Goal: Transaction & Acquisition: Purchase product/service

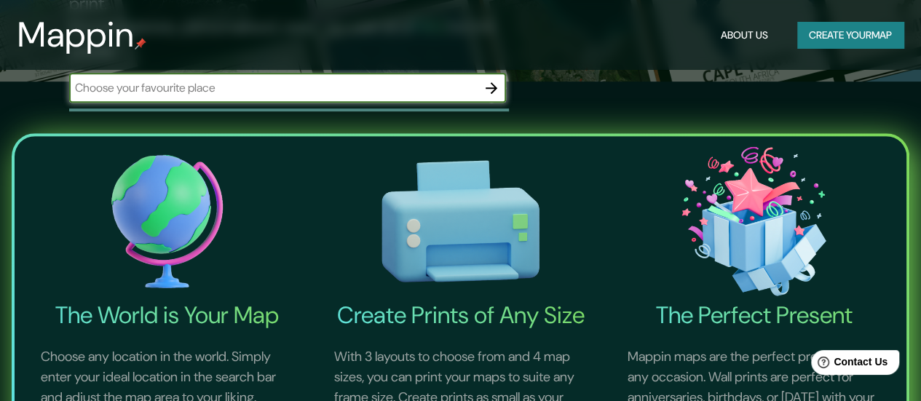
scroll to position [364, 0]
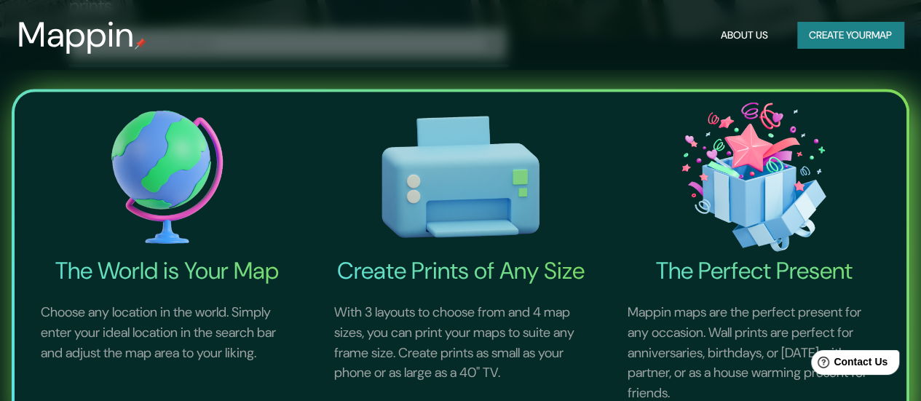
click at [863, 37] on button "Create your map" at bounding box center [850, 35] width 106 height 27
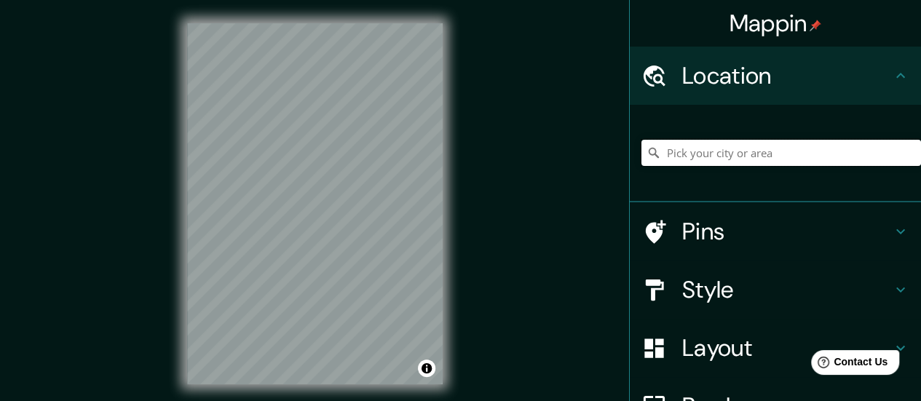
click at [727, 147] on input "Pick your city or area" at bounding box center [781, 153] width 280 height 26
click at [667, 162] on input "Pick your city or area" at bounding box center [781, 153] width 280 height 26
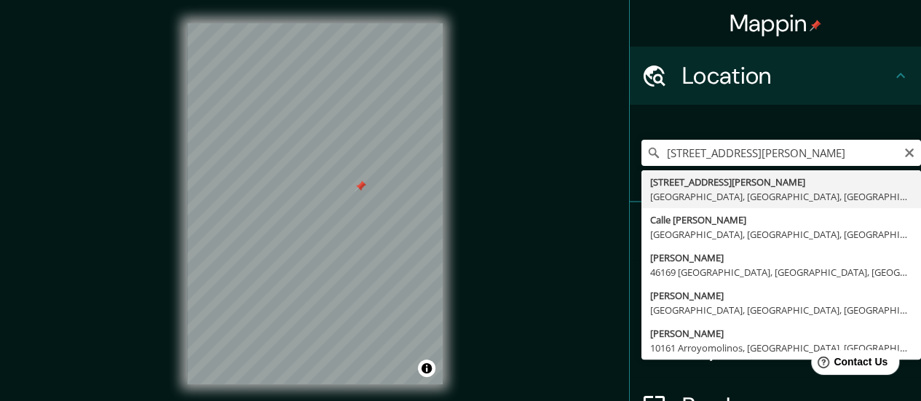
type input "[STREET_ADDRESS][PERSON_NAME]"
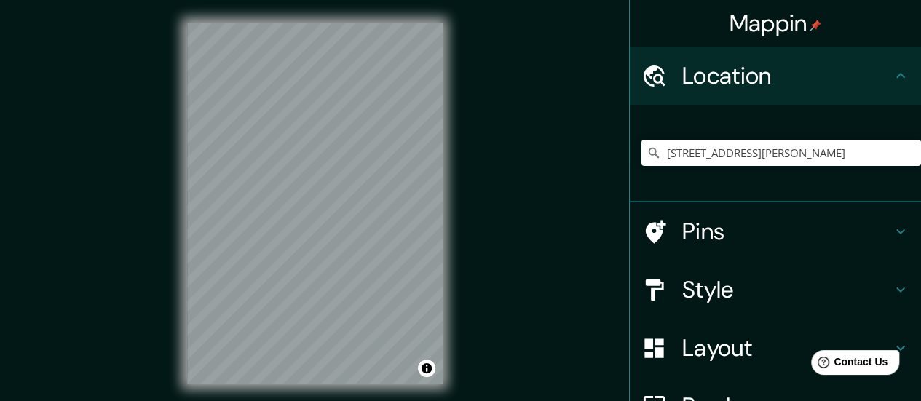
click at [445, 185] on div "© Mapbox © OpenStreetMap Improve this map" at bounding box center [315, 204] width 302 height 408
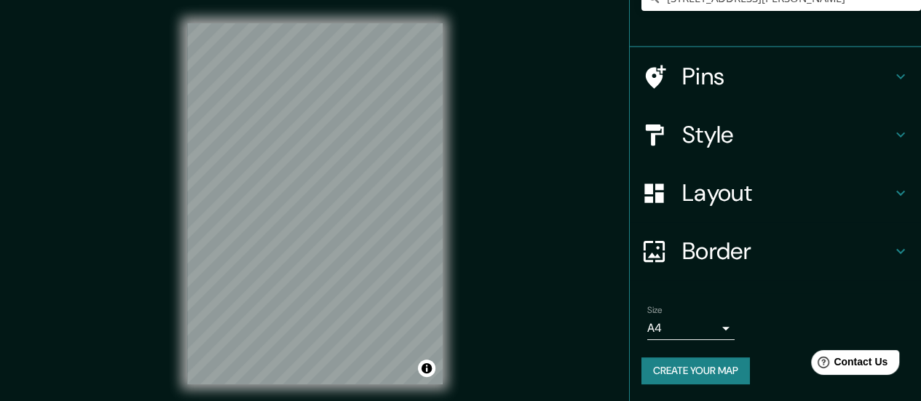
click at [712, 145] on h4 "Style" at bounding box center [787, 134] width 210 height 29
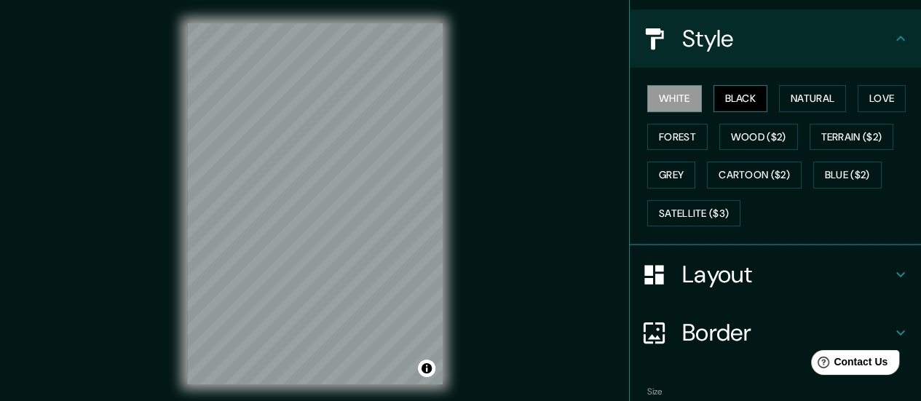
click at [724, 94] on button "Black" at bounding box center [741, 98] width 55 height 27
click at [786, 96] on button "Natural" at bounding box center [812, 98] width 67 height 27
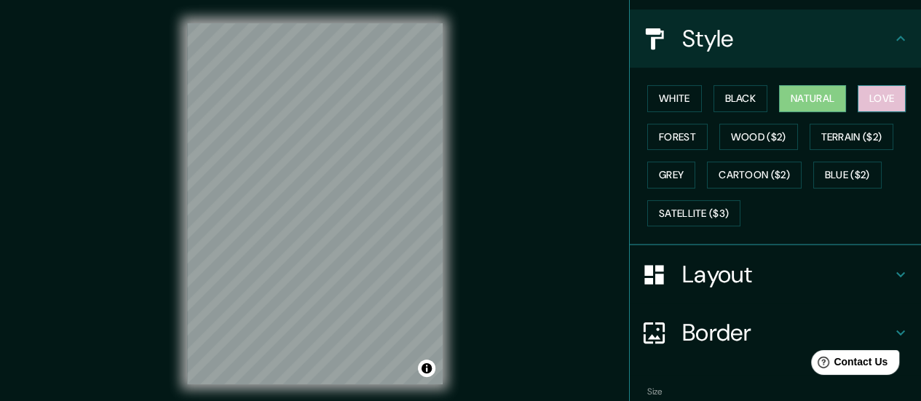
click at [878, 100] on button "Love" at bounding box center [882, 98] width 48 height 27
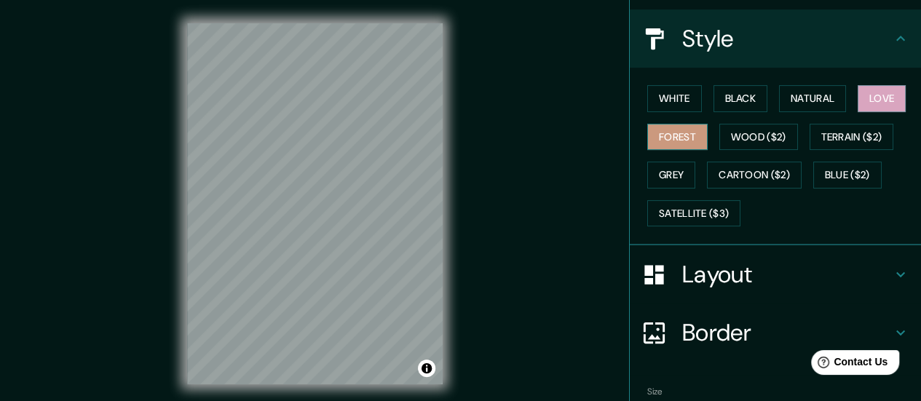
click at [657, 124] on button "Forest" at bounding box center [677, 137] width 60 height 27
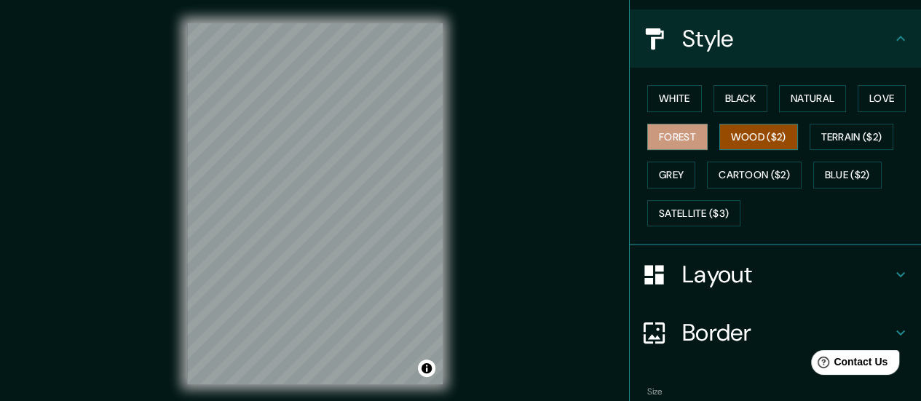
click at [748, 146] on button "Wood ($2)" at bounding box center [758, 137] width 79 height 27
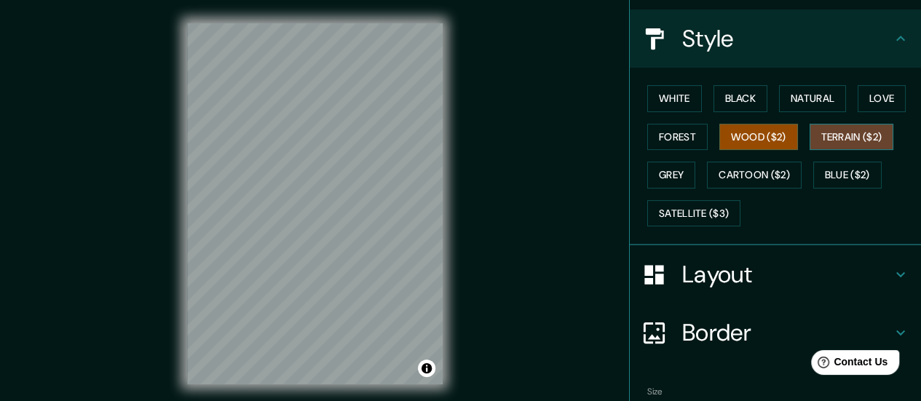
click at [845, 136] on button "Terrain ($2)" at bounding box center [852, 137] width 84 height 27
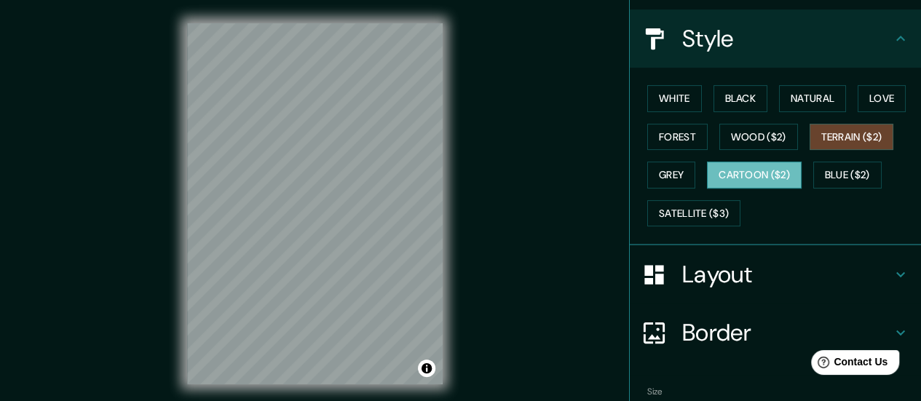
click at [756, 170] on button "Cartoon ($2)" at bounding box center [754, 175] width 95 height 27
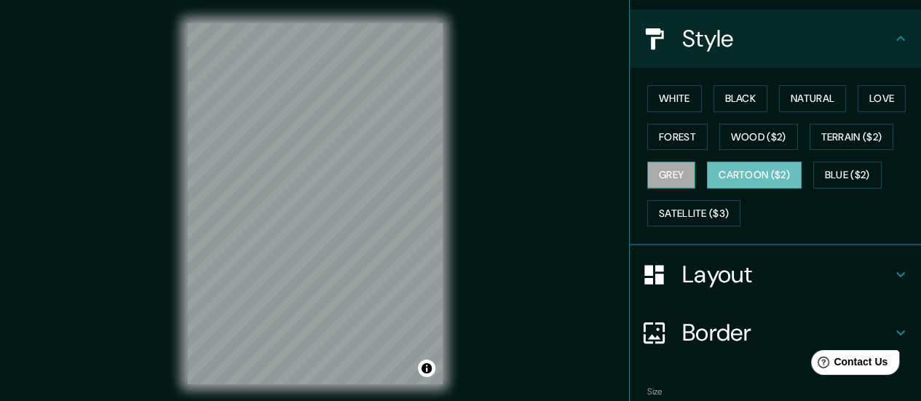
click at [674, 176] on button "Grey" at bounding box center [671, 175] width 48 height 27
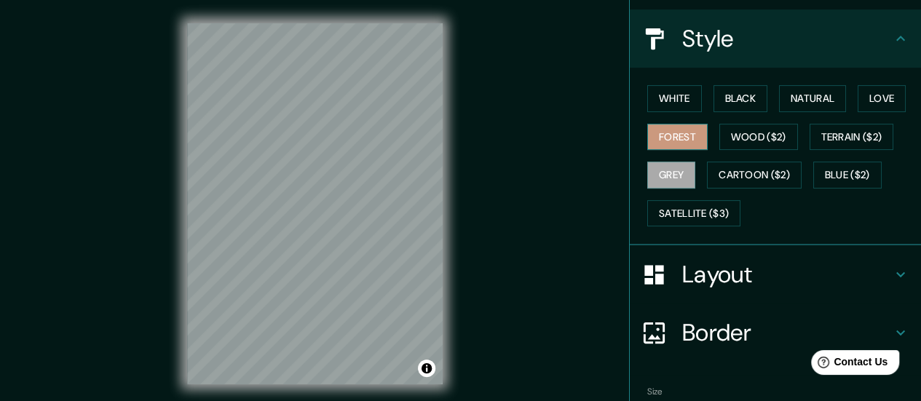
click at [658, 126] on button "Forest" at bounding box center [677, 137] width 60 height 27
click at [836, 167] on button "Blue ($2)" at bounding box center [847, 175] width 68 height 27
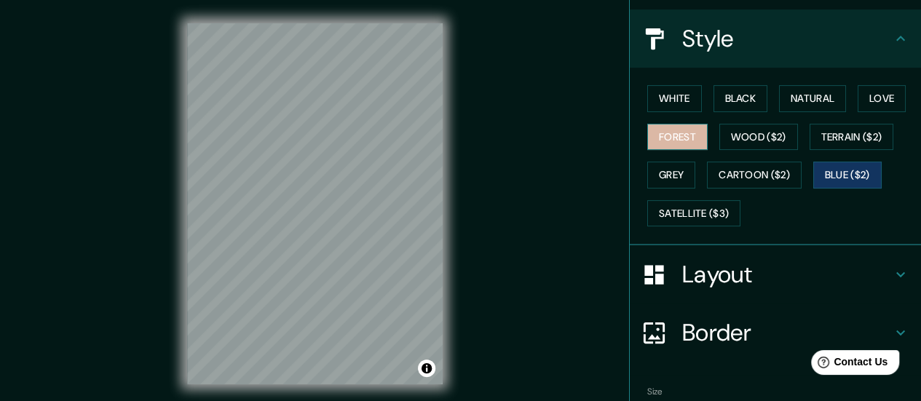
click at [676, 133] on button "Forest" at bounding box center [677, 137] width 60 height 27
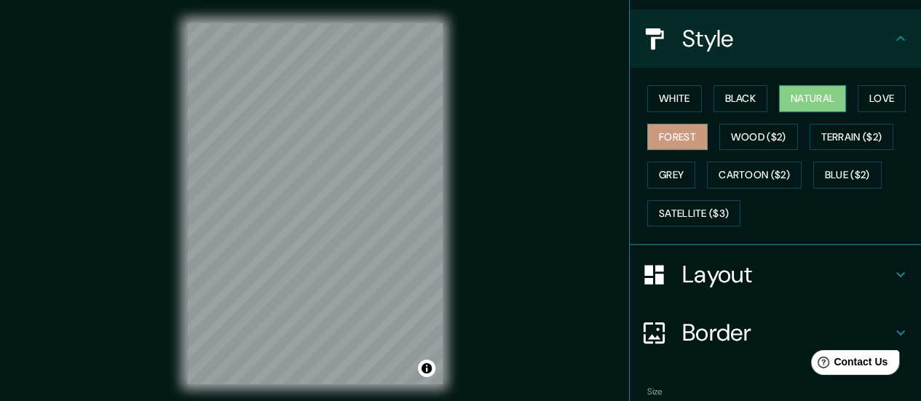
click at [834, 97] on button "Natural" at bounding box center [812, 98] width 67 height 27
click at [865, 92] on button "Love" at bounding box center [882, 98] width 48 height 27
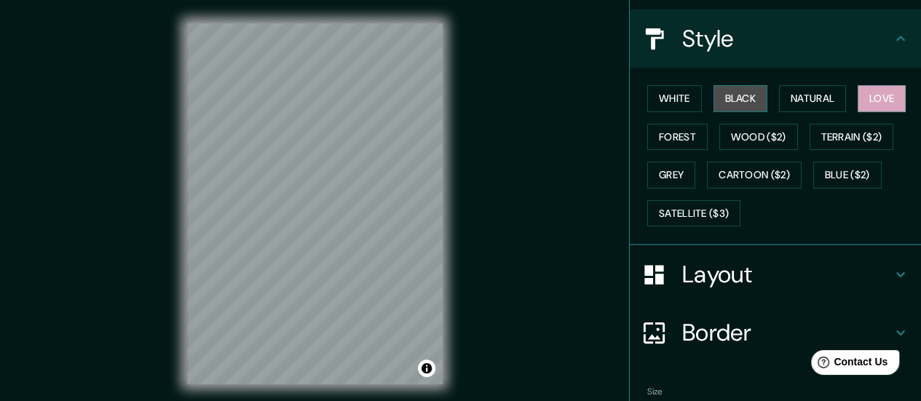
click at [730, 103] on button "Black" at bounding box center [741, 98] width 55 height 27
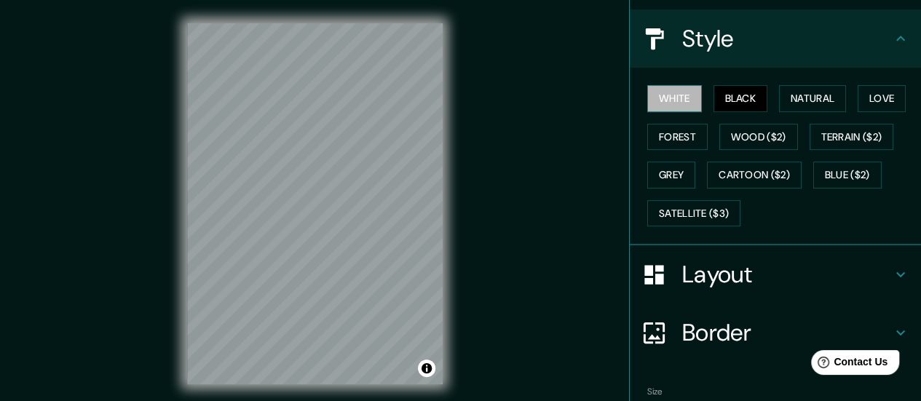
click at [647, 99] on button "White" at bounding box center [674, 98] width 55 height 27
click at [683, 152] on div "White Black Natural Love Forest Wood ($2) Terrain ($2) Grey Cartoon ($2) Blue (…" at bounding box center [781, 155] width 280 height 153
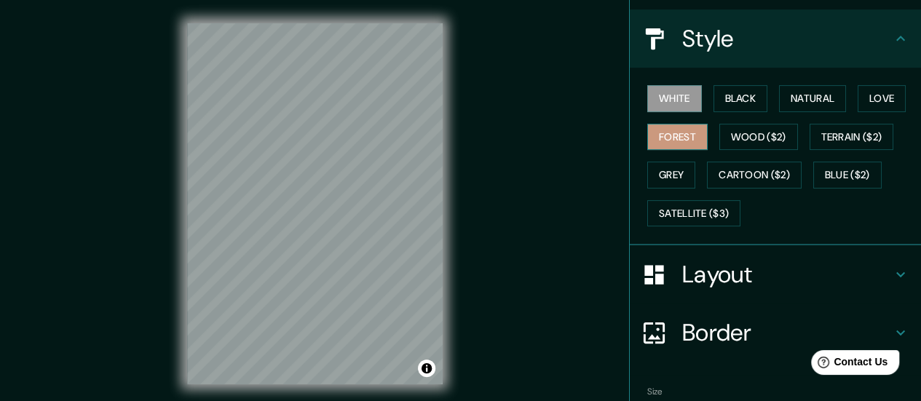
click at [674, 141] on button "Forest" at bounding box center [677, 137] width 60 height 27
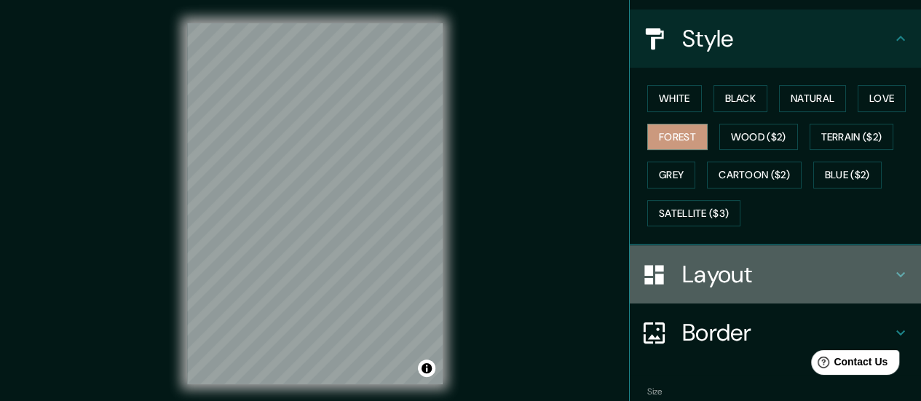
click at [756, 286] on h4 "Layout" at bounding box center [787, 274] width 210 height 29
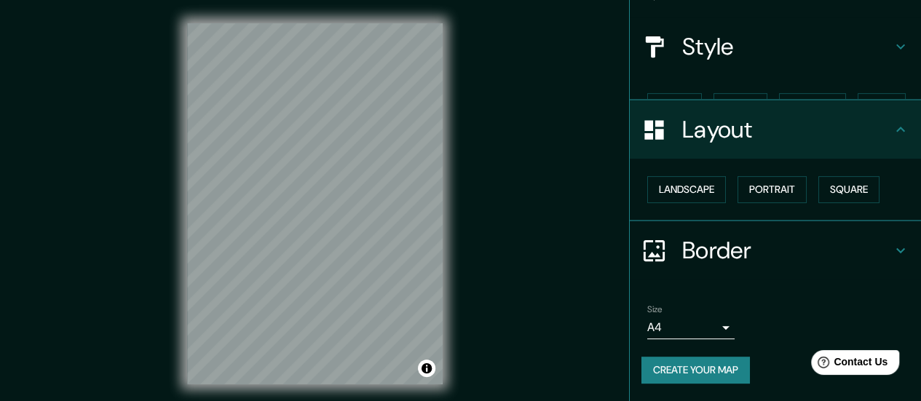
scroll to position [121, 0]
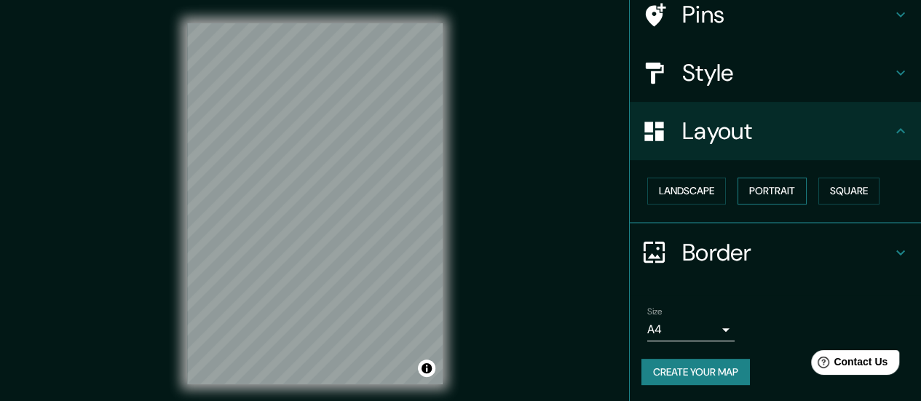
click at [749, 194] on button "Portrait" at bounding box center [772, 191] width 69 height 27
click at [703, 189] on button "Landscape" at bounding box center [686, 191] width 79 height 27
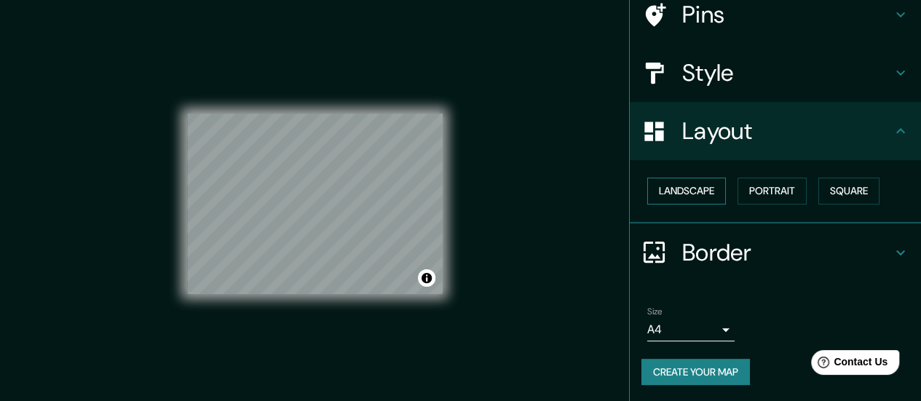
click at [680, 189] on button "Landscape" at bounding box center [686, 191] width 79 height 27
click at [690, 194] on button "Landscape" at bounding box center [686, 191] width 79 height 27
click at [835, 197] on button "Square" at bounding box center [848, 191] width 61 height 27
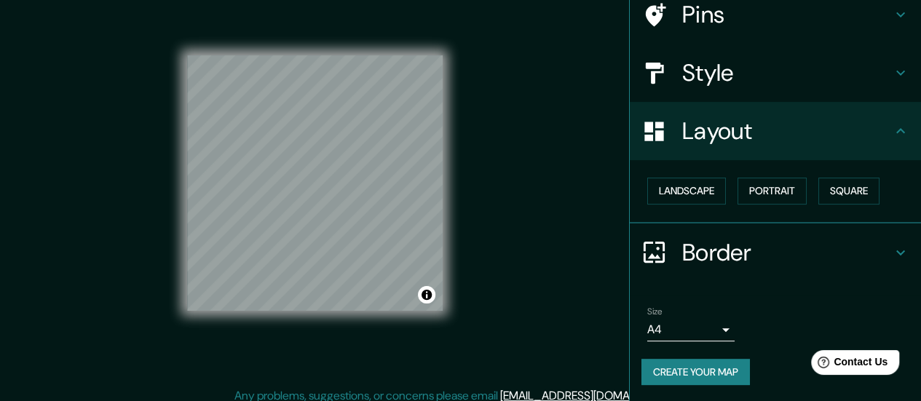
scroll to position [29, 0]
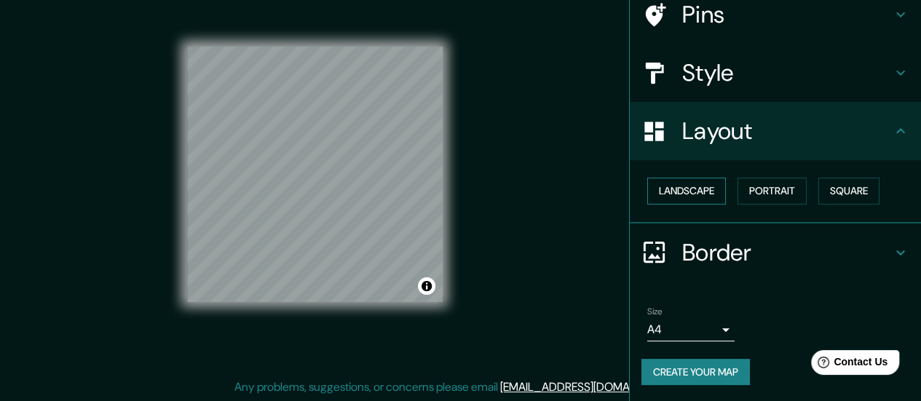
click at [698, 196] on button "Landscape" at bounding box center [686, 191] width 79 height 27
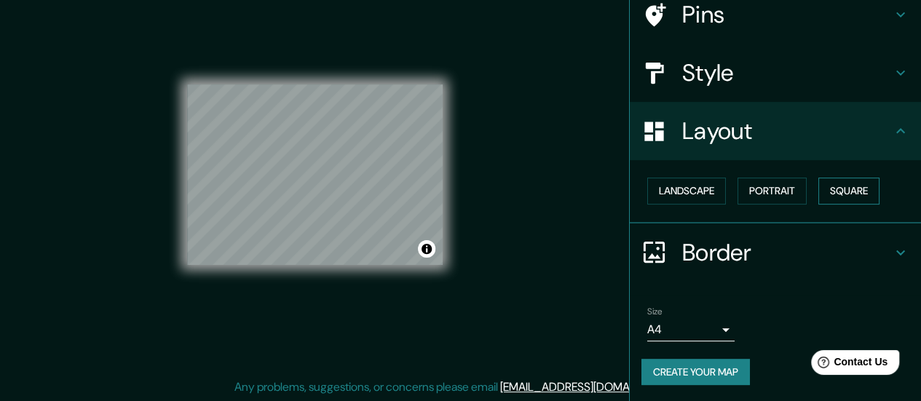
click at [823, 181] on button "Square" at bounding box center [848, 191] width 61 height 27
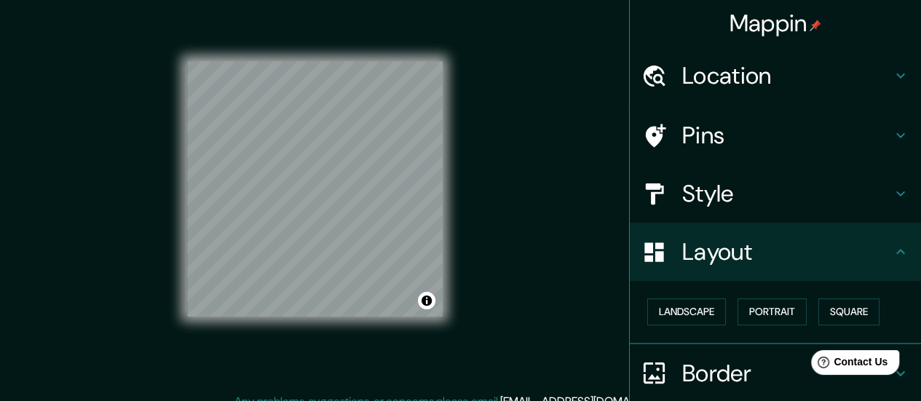
scroll to position [0, 0]
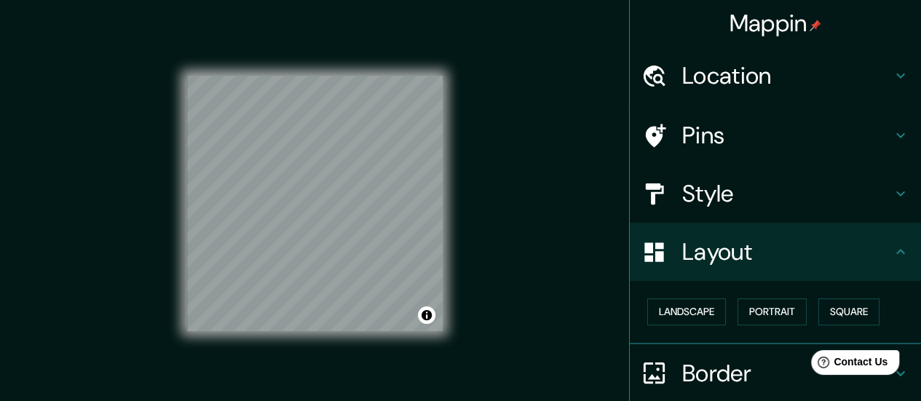
click at [698, 132] on h4 "Pins" at bounding box center [787, 135] width 210 height 29
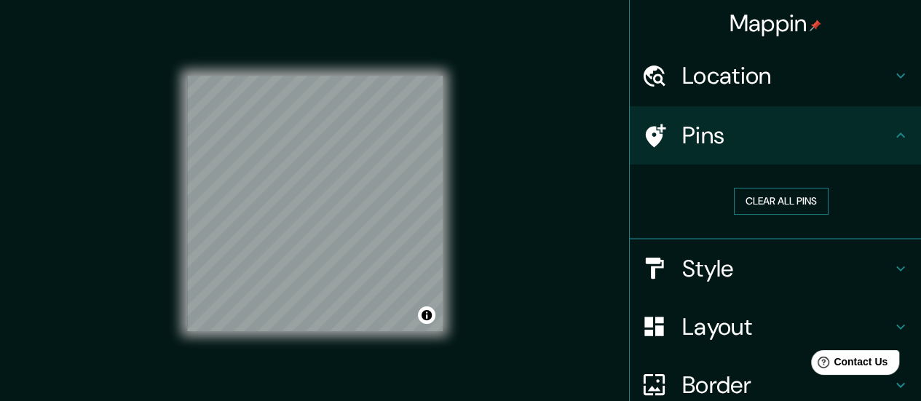
click at [754, 203] on button "Clear all pins" at bounding box center [781, 201] width 95 height 27
click at [744, 181] on div "Clear all pins" at bounding box center [781, 201] width 280 height 50
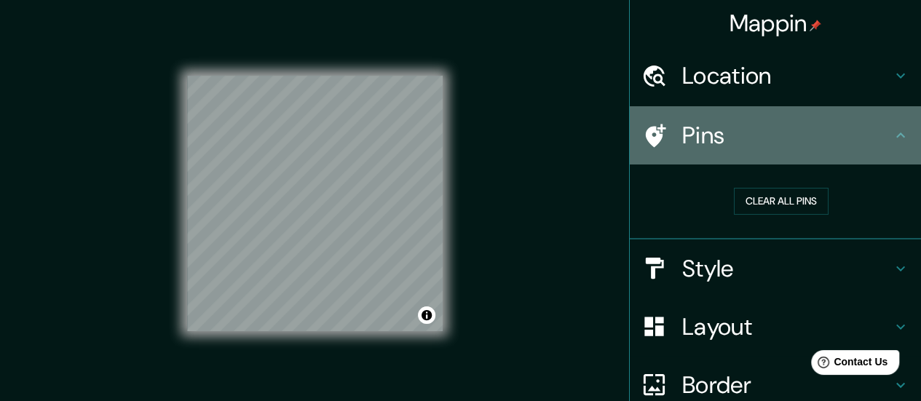
drag, startPoint x: 698, startPoint y: 154, endPoint x: 785, endPoint y: 170, distance: 88.7
click at [699, 155] on div "Pins" at bounding box center [775, 135] width 291 height 58
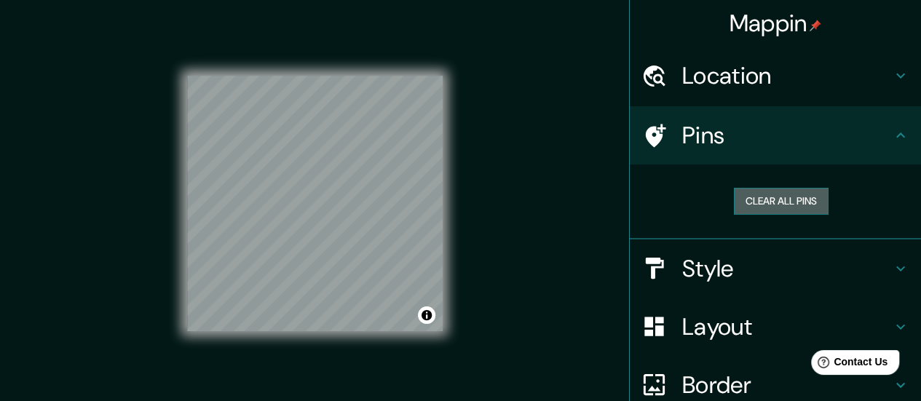
click at [786, 196] on button "Clear all pins" at bounding box center [781, 201] width 95 height 27
click at [722, 78] on h4 "Location" at bounding box center [787, 75] width 210 height 29
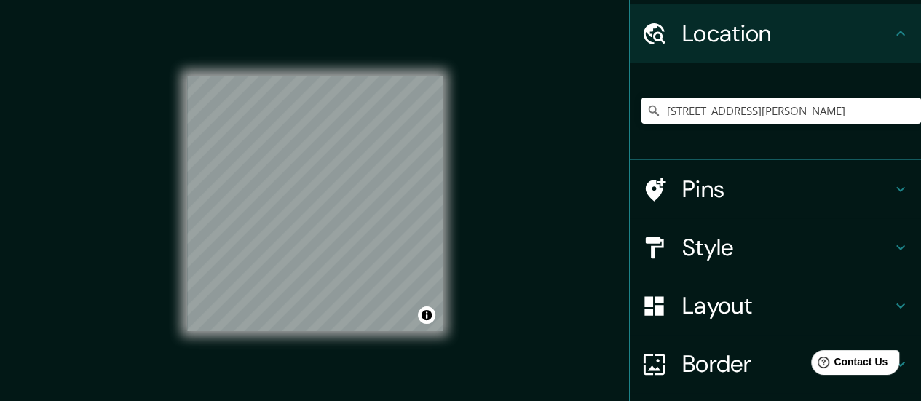
scroll to position [73, 0]
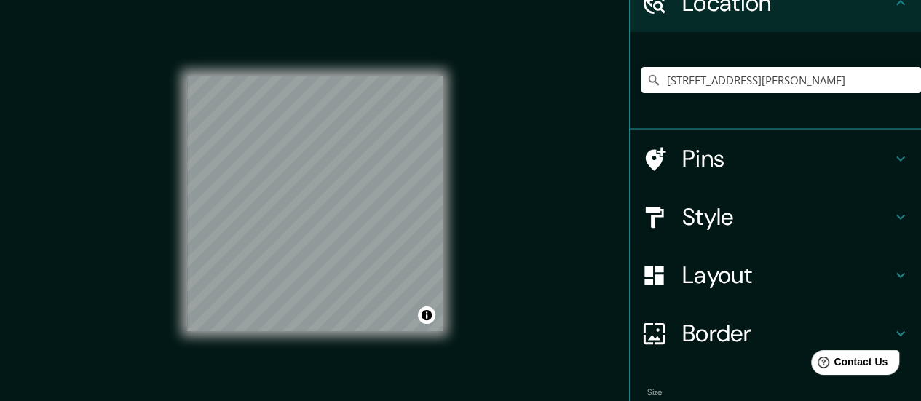
click at [706, 216] on h4 "Style" at bounding box center [787, 216] width 210 height 29
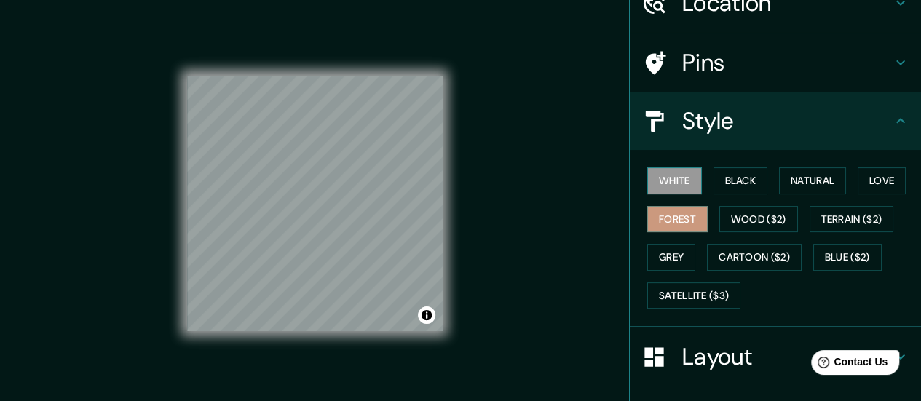
click at [667, 176] on button "White" at bounding box center [674, 180] width 55 height 27
click at [719, 171] on button "Black" at bounding box center [741, 180] width 55 height 27
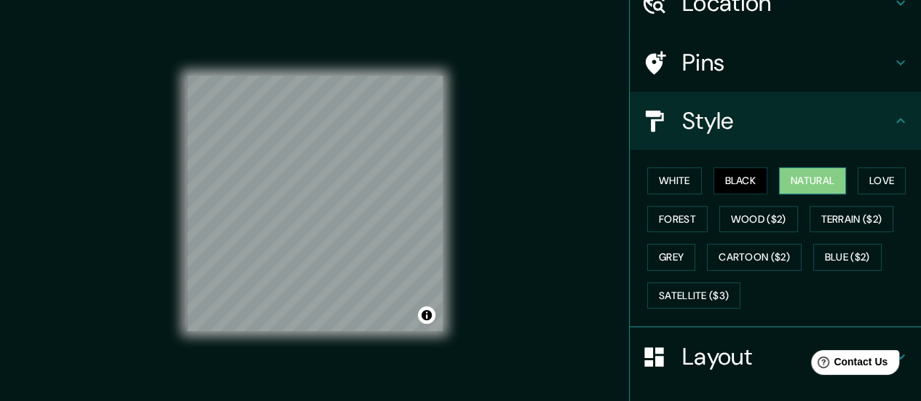
click at [792, 174] on button "Natural" at bounding box center [812, 180] width 67 height 27
click at [685, 226] on button "Forest" at bounding box center [677, 219] width 60 height 27
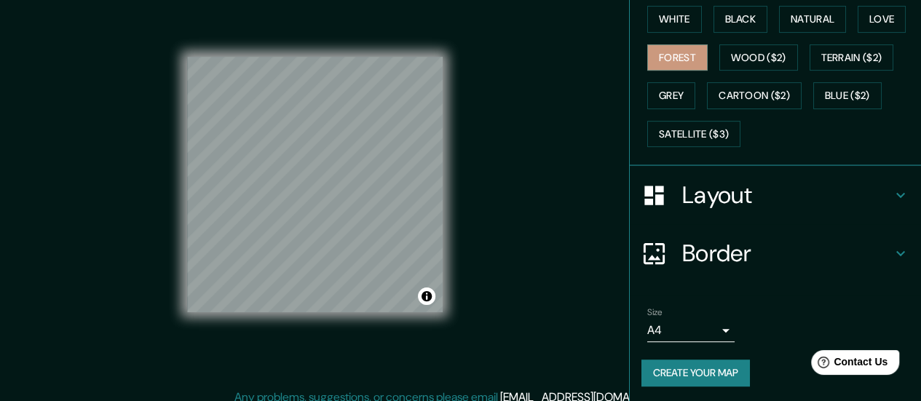
scroll to position [29, 0]
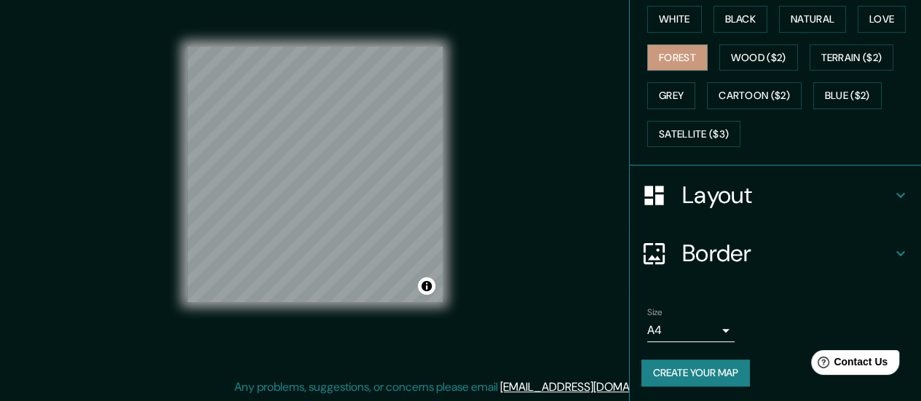
click at [728, 199] on h4 "Layout" at bounding box center [787, 195] width 210 height 29
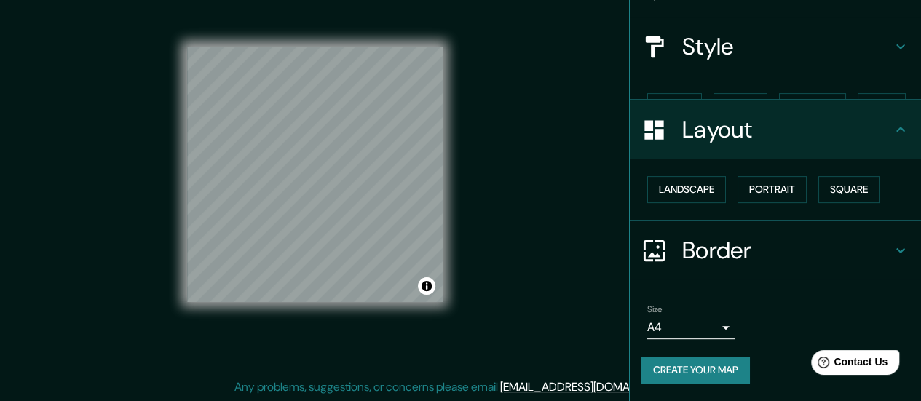
scroll to position [121, 0]
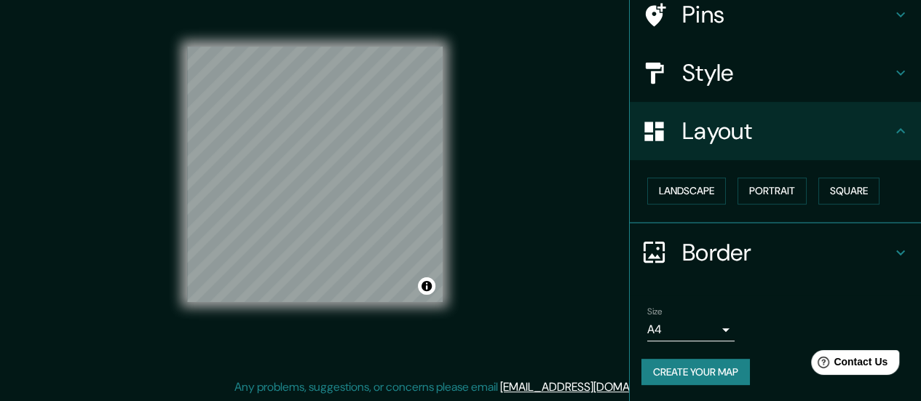
click at [735, 240] on h4 "Border" at bounding box center [787, 252] width 210 height 29
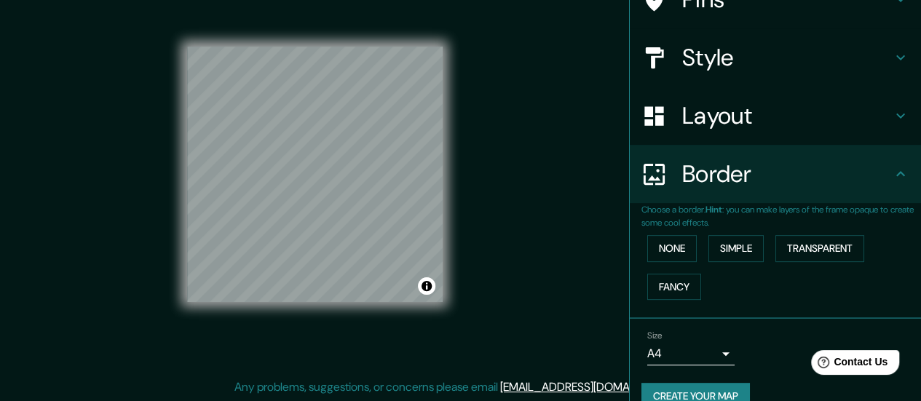
scroll to position [160, 0]
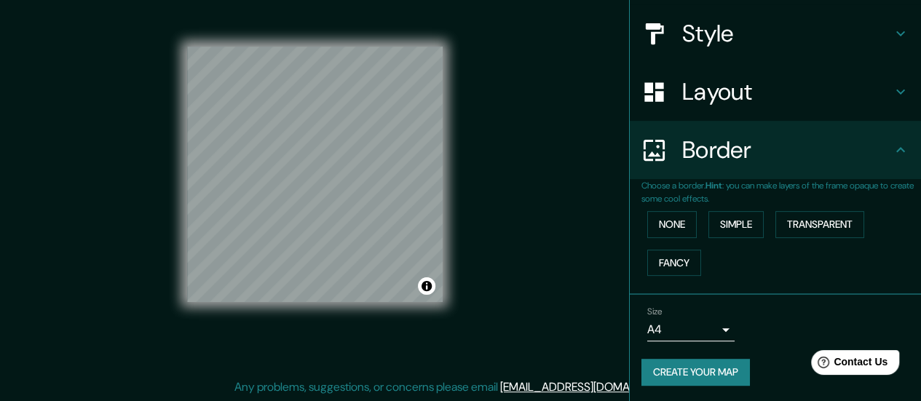
click at [667, 248] on div "None Simple Transparent Fancy" at bounding box center [781, 243] width 280 height 76
click at [673, 258] on button "Fancy" at bounding box center [674, 263] width 54 height 27
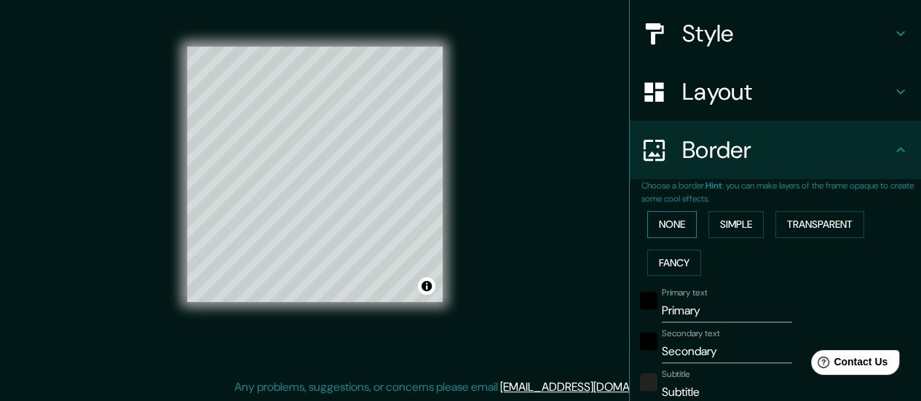
click at [680, 221] on button "None" at bounding box center [672, 224] width 50 height 27
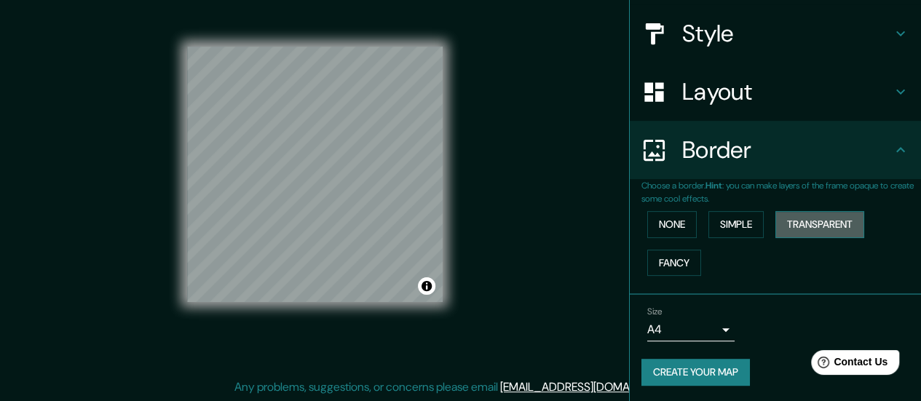
click at [791, 218] on button "Transparent" at bounding box center [819, 224] width 89 height 27
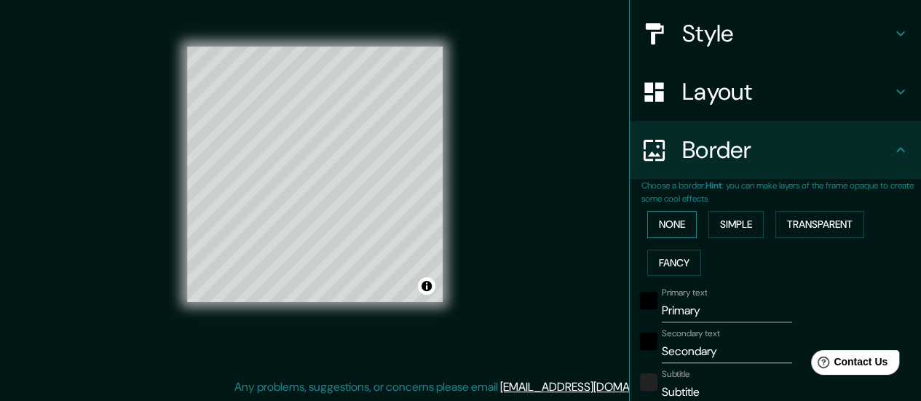
click at [682, 224] on button "None" at bounding box center [672, 224] width 50 height 27
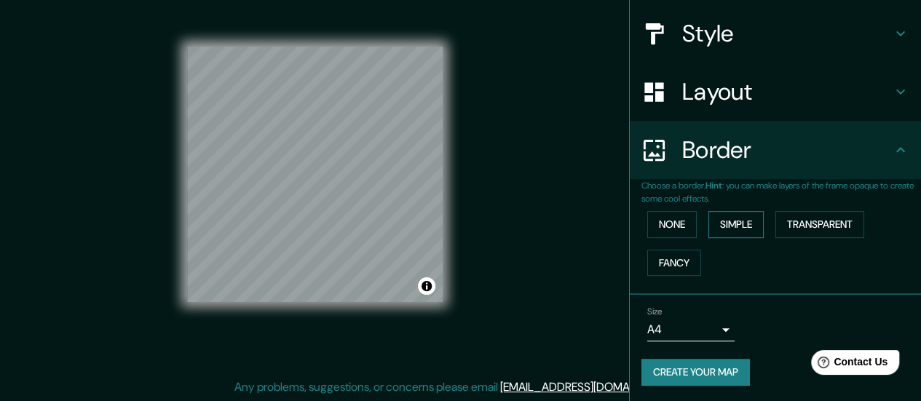
click at [730, 222] on button "Simple" at bounding box center [735, 224] width 55 height 27
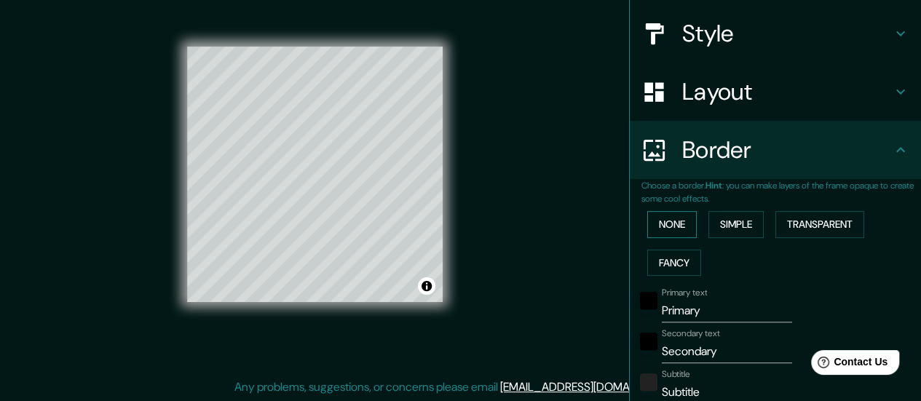
click at [663, 217] on button "None" at bounding box center [672, 224] width 50 height 27
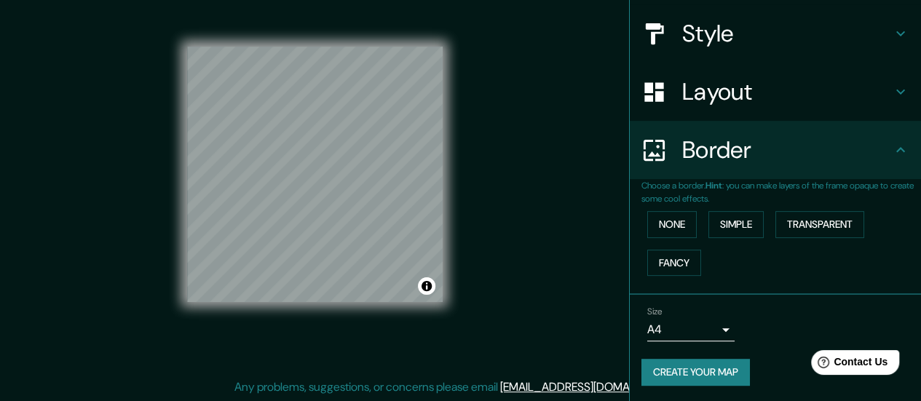
scroll to position [0, 0]
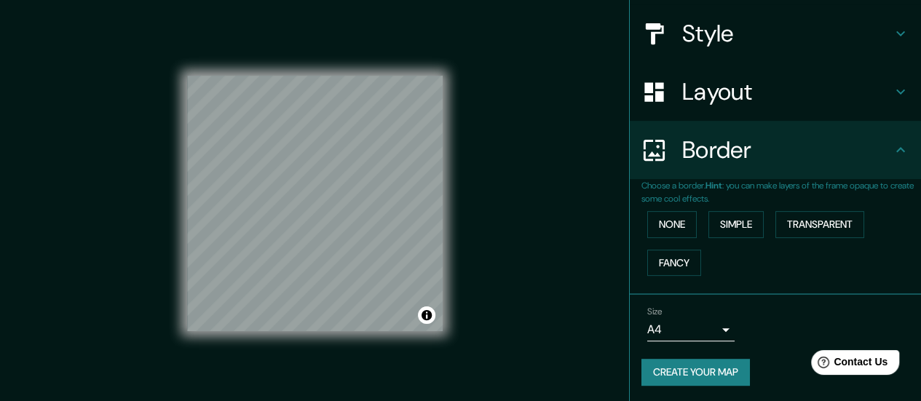
click at [721, 366] on button "Create your map" at bounding box center [695, 372] width 108 height 27
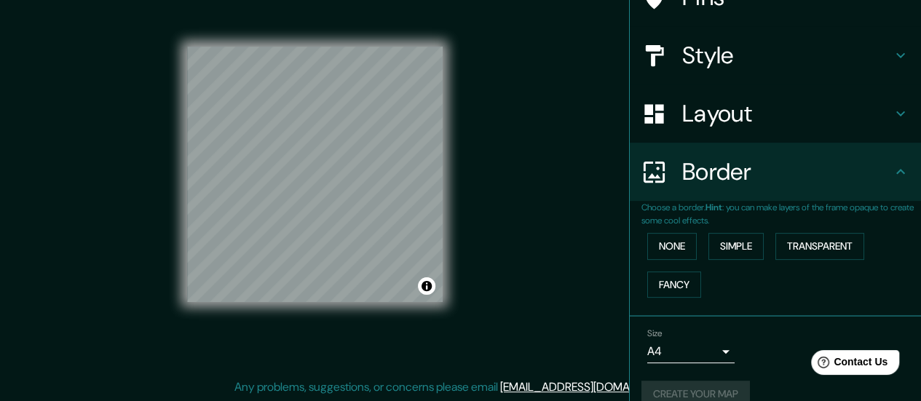
scroll to position [160, 0]
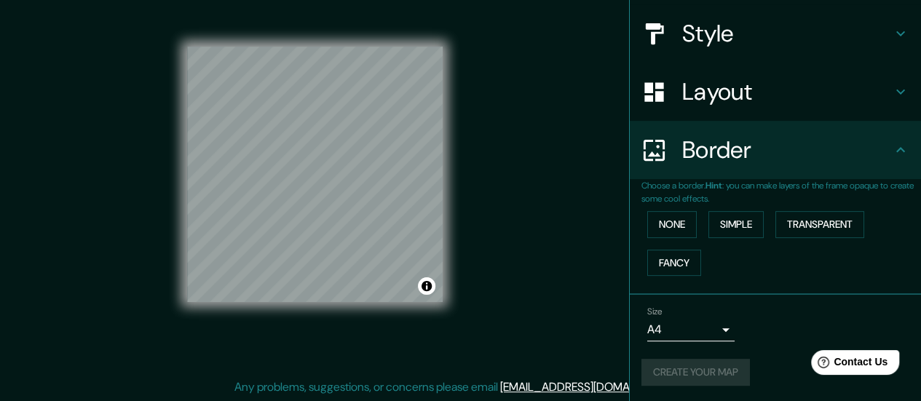
click at [671, 366] on div "Create your map" at bounding box center [775, 372] width 268 height 27
click at [683, 361] on button "Create your map" at bounding box center [695, 372] width 108 height 27
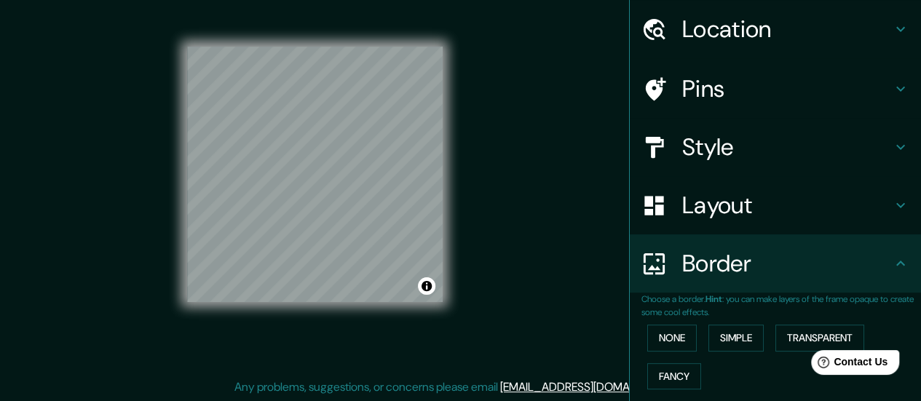
scroll to position [0, 0]
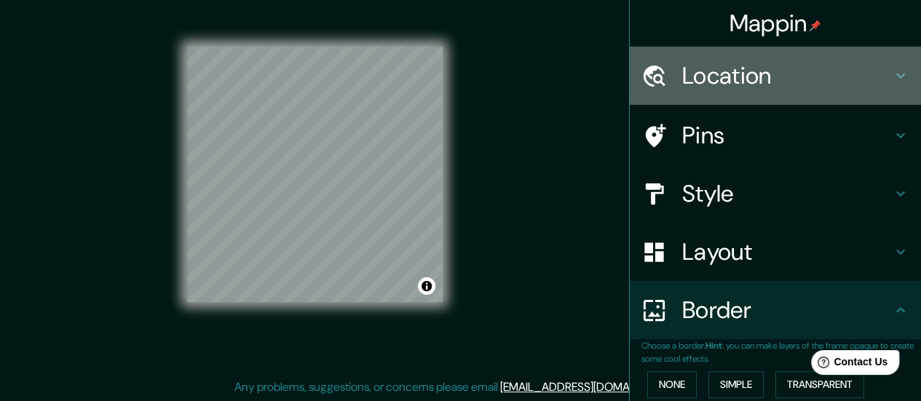
click at [699, 78] on h4 "Location" at bounding box center [787, 75] width 210 height 29
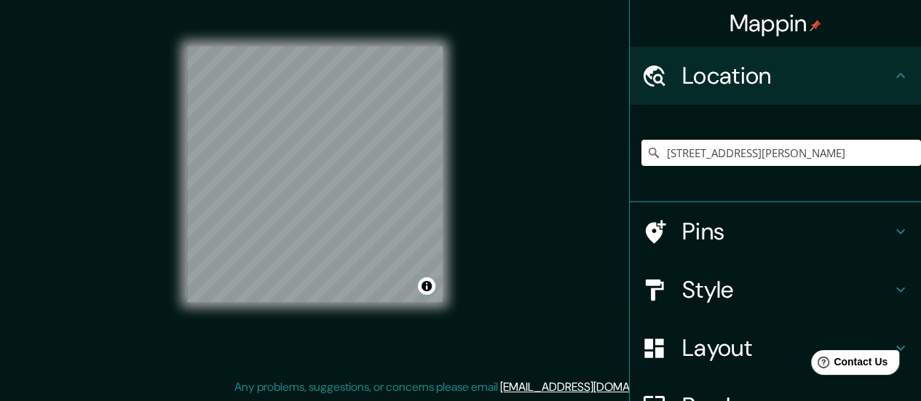
click at [698, 224] on h4 "Pins" at bounding box center [787, 231] width 210 height 29
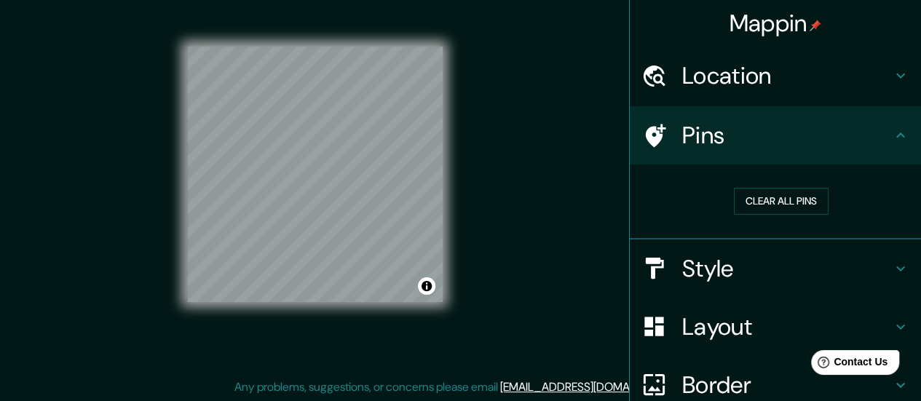
click at [698, 84] on h4 "Location" at bounding box center [787, 75] width 210 height 29
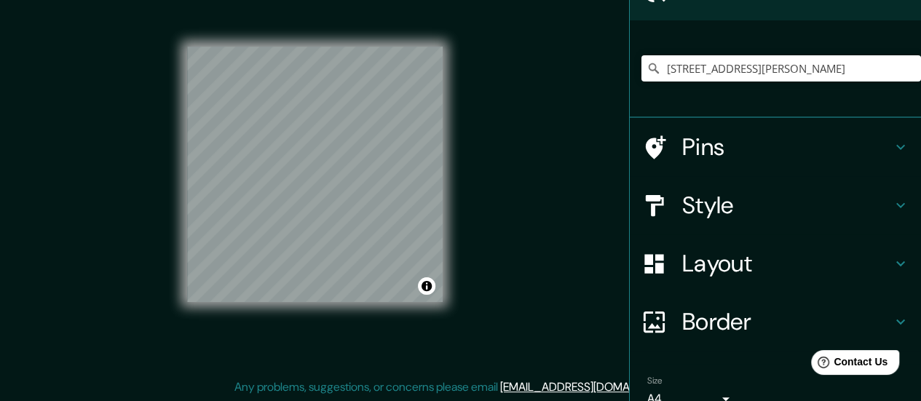
scroll to position [155, 0]
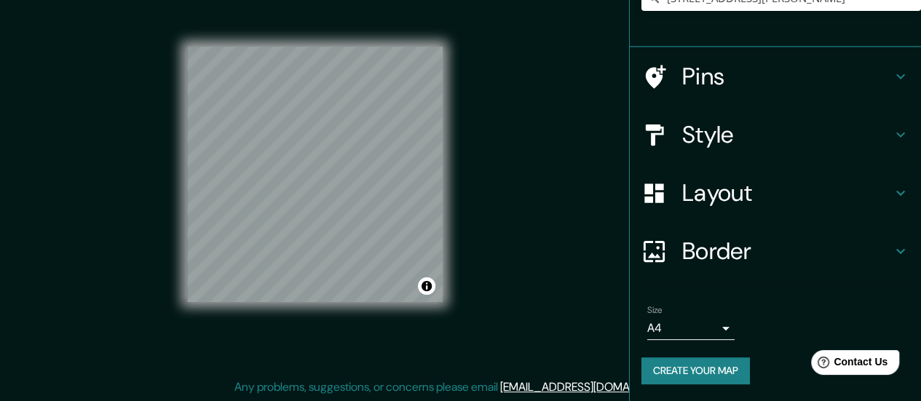
click at [679, 368] on button "Create your map" at bounding box center [695, 371] width 108 height 27
click at [682, 247] on h4 "Border" at bounding box center [787, 251] width 210 height 29
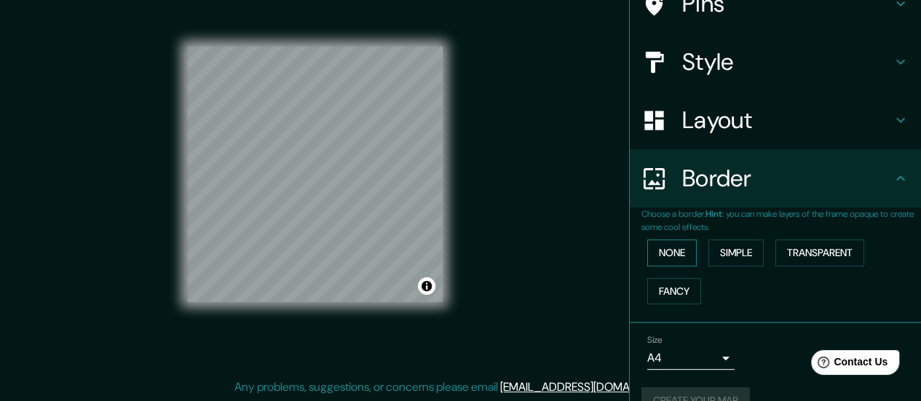
click at [663, 248] on button "None" at bounding box center [672, 253] width 50 height 27
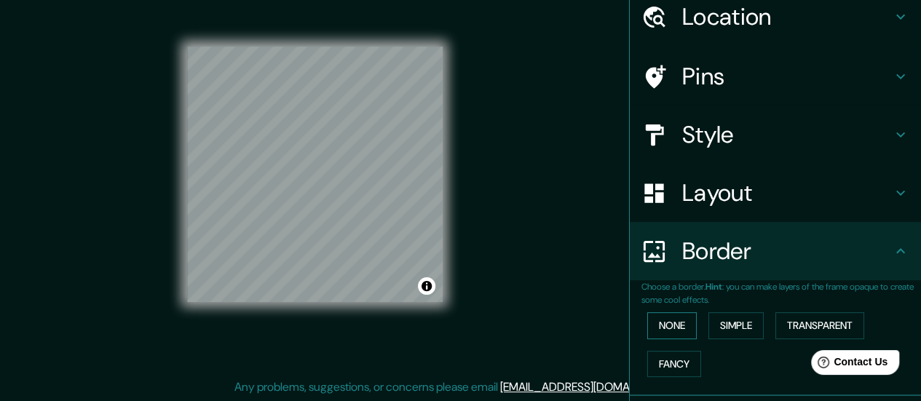
click at [647, 330] on button "None" at bounding box center [672, 325] width 50 height 27
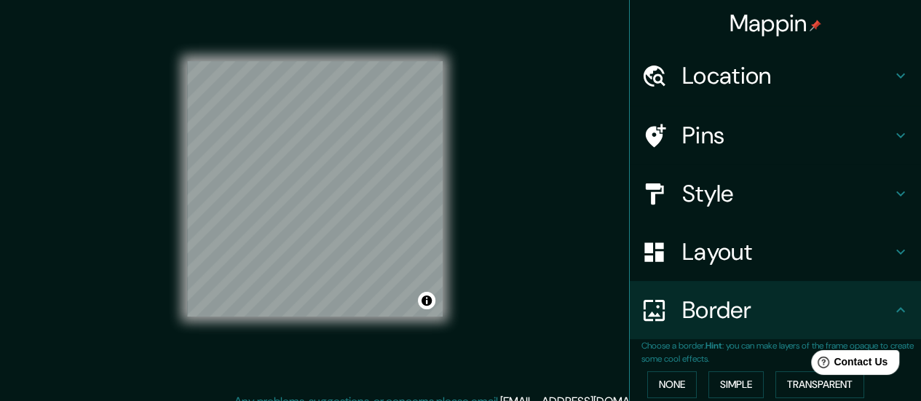
scroll to position [0, 0]
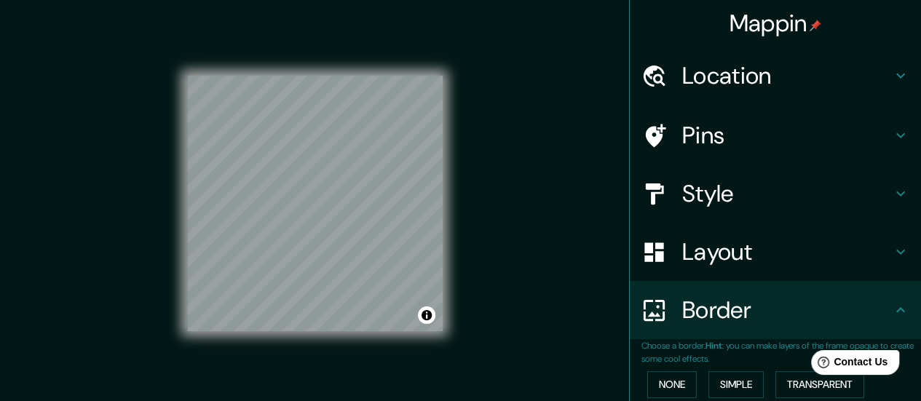
click at [829, 1] on div "Mappin" at bounding box center [775, 23] width 291 height 47
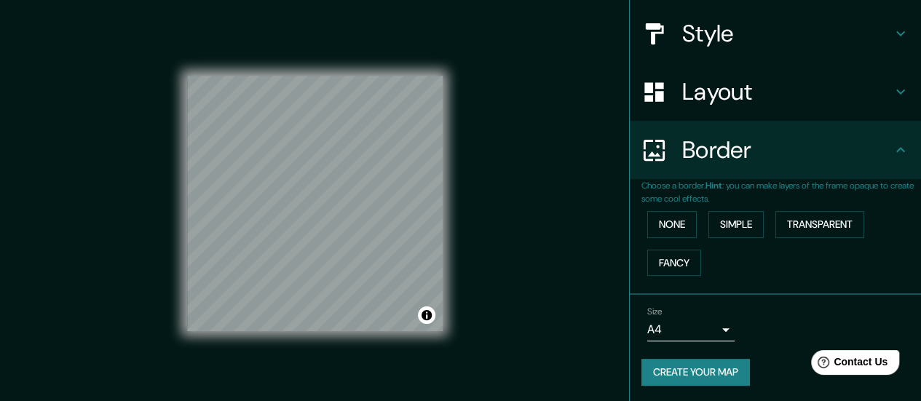
click at [670, 372] on button "Create your map" at bounding box center [695, 372] width 108 height 27
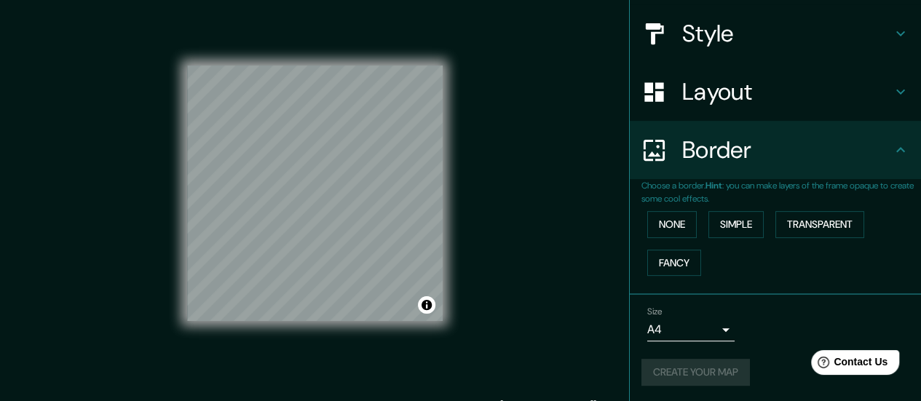
scroll to position [0, 0]
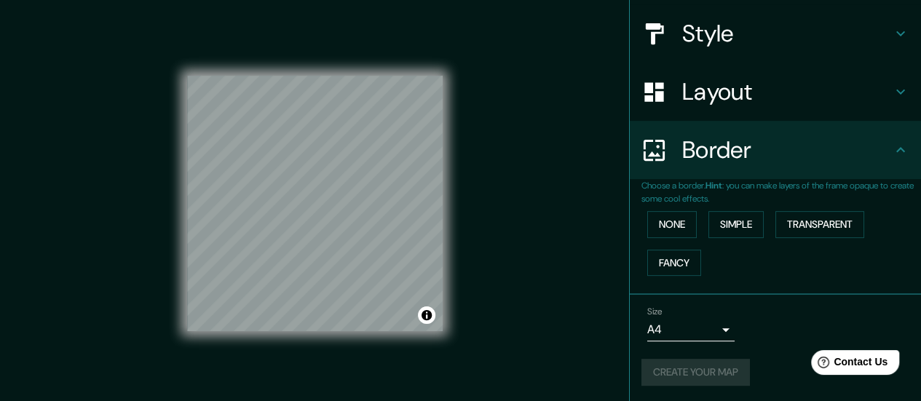
click at [789, 301] on div "Size A4 single" at bounding box center [775, 324] width 268 height 47
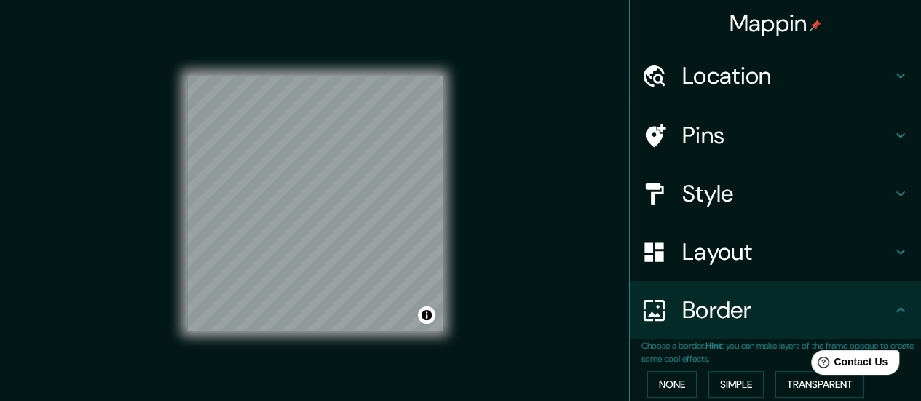
click at [732, 183] on h4 "Style" at bounding box center [787, 193] width 210 height 29
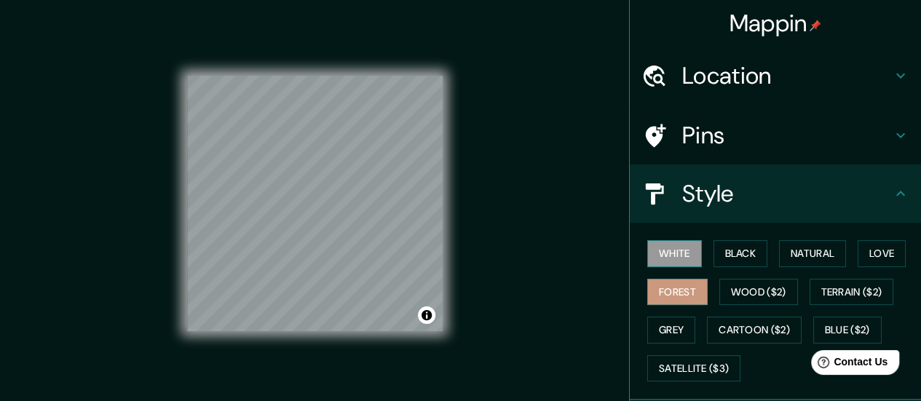
click at [670, 250] on button "White" at bounding box center [674, 253] width 55 height 27
click at [672, 291] on button "Forest" at bounding box center [677, 292] width 60 height 27
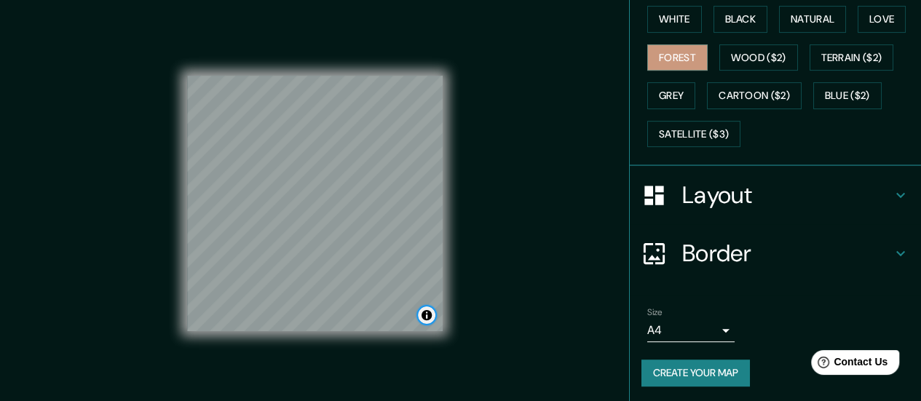
click at [427, 318] on button "Toggle attribution" at bounding box center [426, 315] width 17 height 17
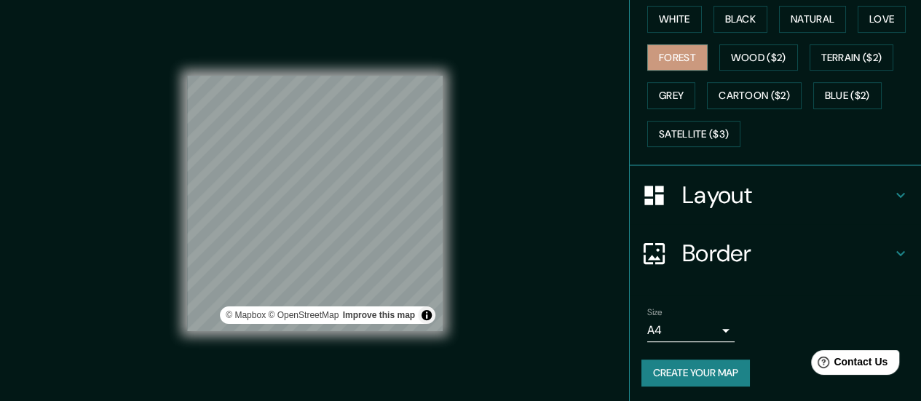
click at [477, 266] on div "Mappin Location Calle Carlos Tenaud 427, Miraflores, Lima Province, Peru Pins S…" at bounding box center [460, 215] width 921 height 431
click at [368, 315] on link "Improve this map" at bounding box center [379, 315] width 72 height 10
click at [505, 269] on div "Mappin Location Calle Carlos Tenaud 427, Miraflores, Lima Province, Peru Pins S…" at bounding box center [460, 215] width 921 height 431
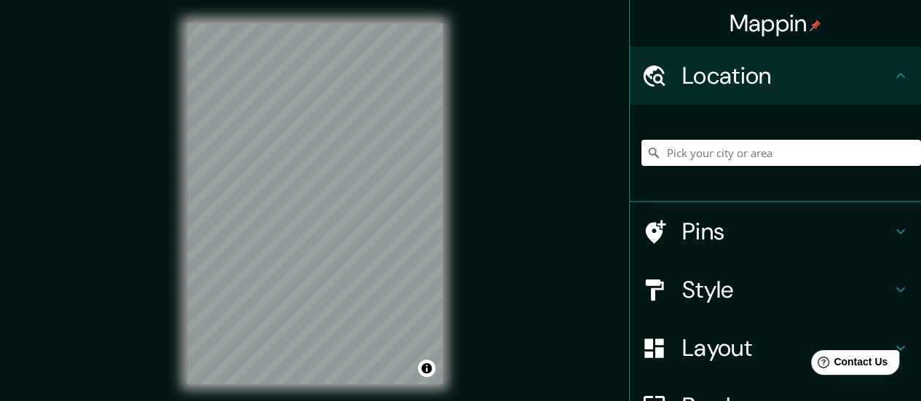
click at [686, 154] on input "Pick your city or area" at bounding box center [781, 153] width 280 height 26
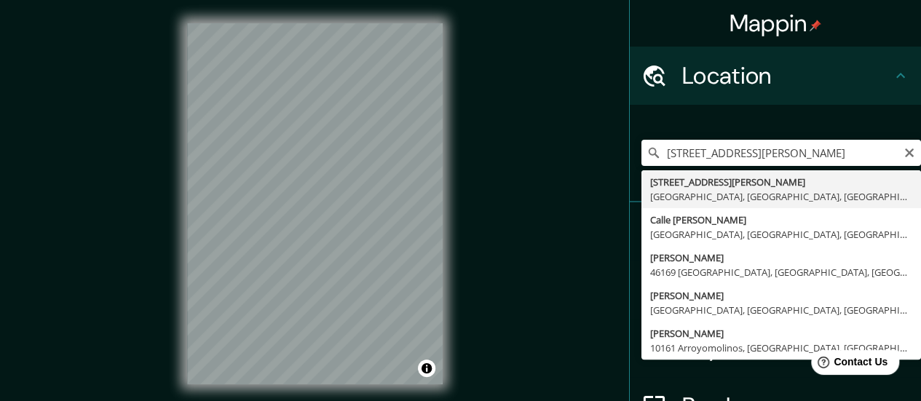
type input "[STREET_ADDRESS][PERSON_NAME]"
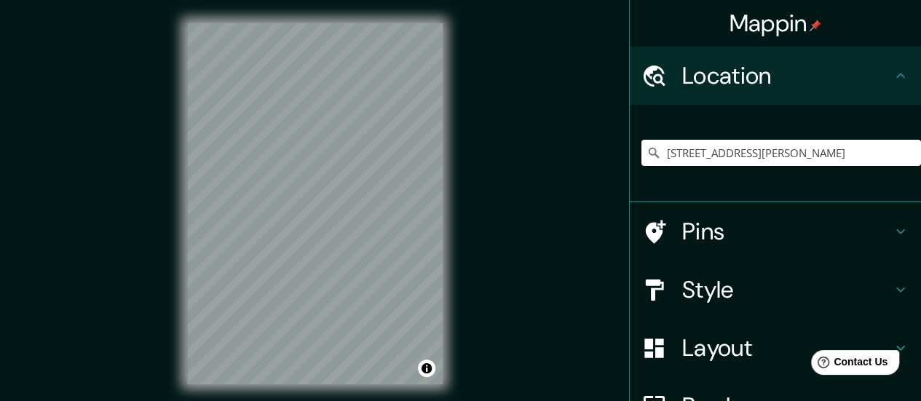
click at [706, 299] on h4 "Style" at bounding box center [787, 289] width 210 height 29
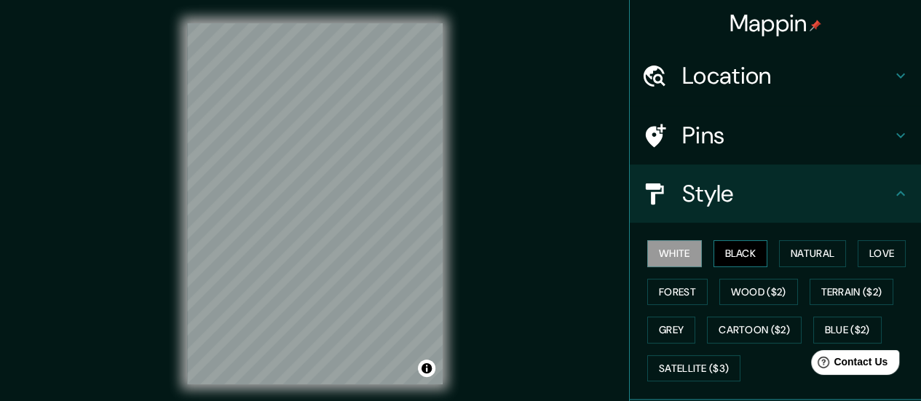
scroll to position [146, 0]
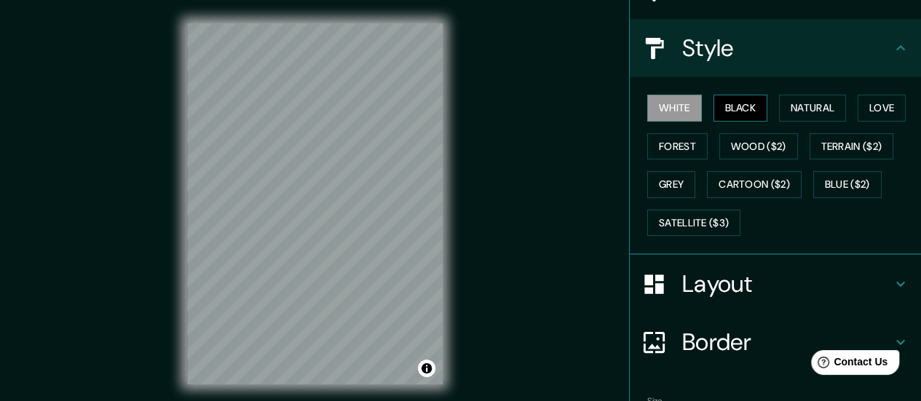
click at [730, 116] on button "Black" at bounding box center [741, 108] width 55 height 27
click at [672, 143] on button "Forest" at bounding box center [677, 146] width 60 height 27
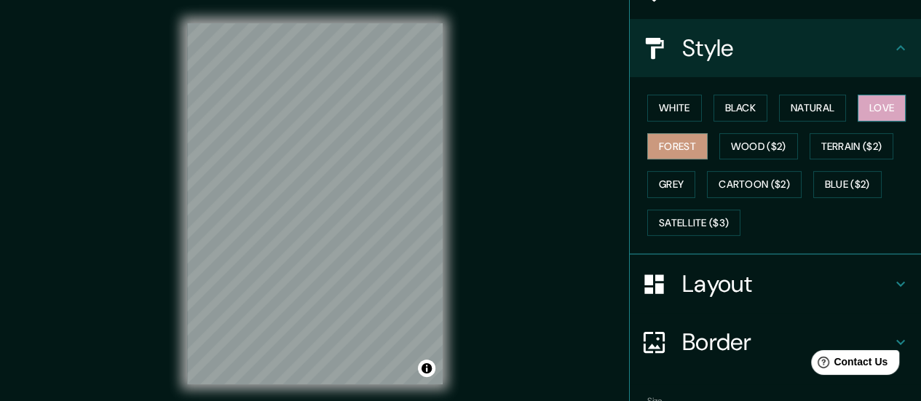
click at [869, 107] on button "Love" at bounding box center [882, 108] width 48 height 27
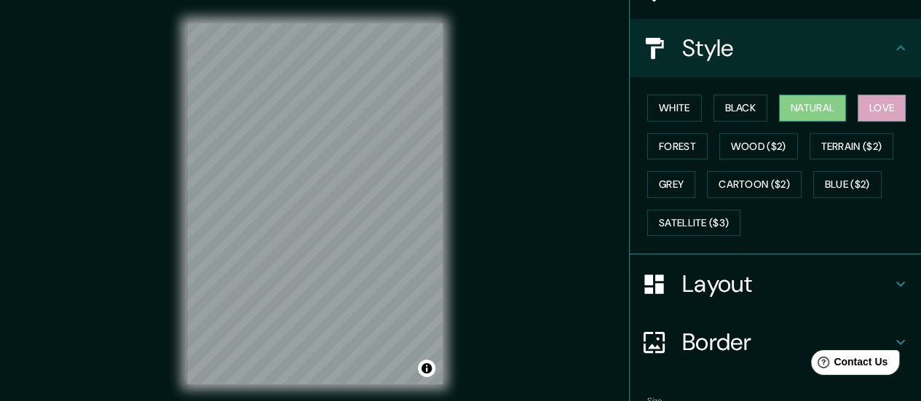
click at [833, 103] on button "Natural" at bounding box center [812, 108] width 67 height 27
click at [743, 111] on button "Black" at bounding box center [741, 108] width 55 height 27
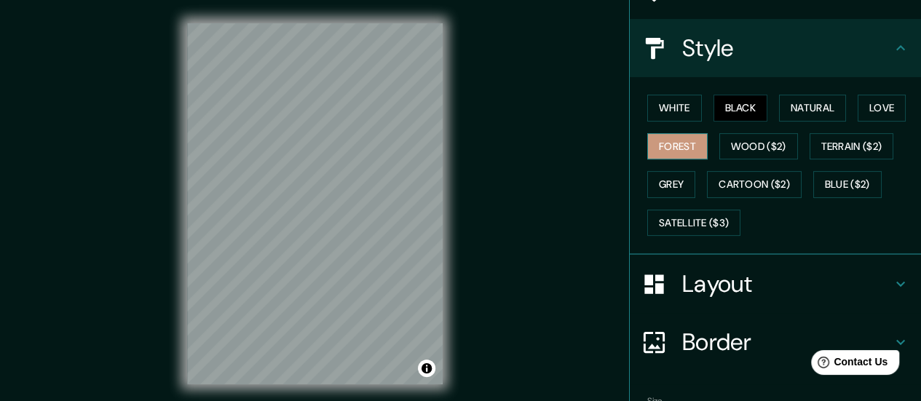
click at [660, 146] on button "Forest" at bounding box center [677, 146] width 60 height 27
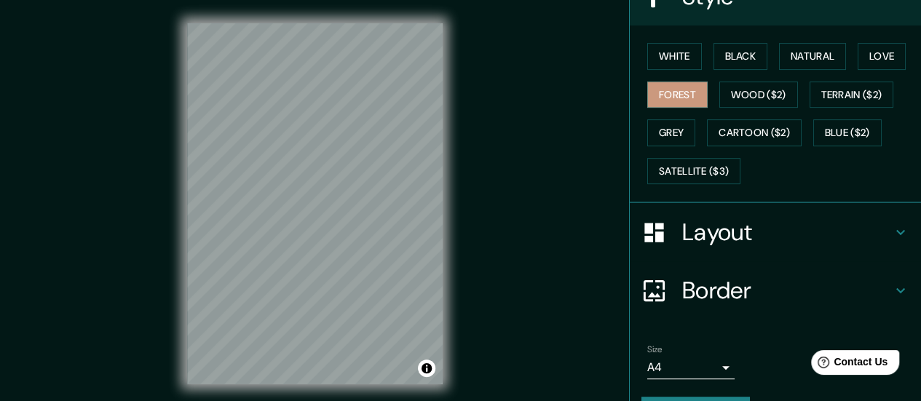
scroll to position [234, 0]
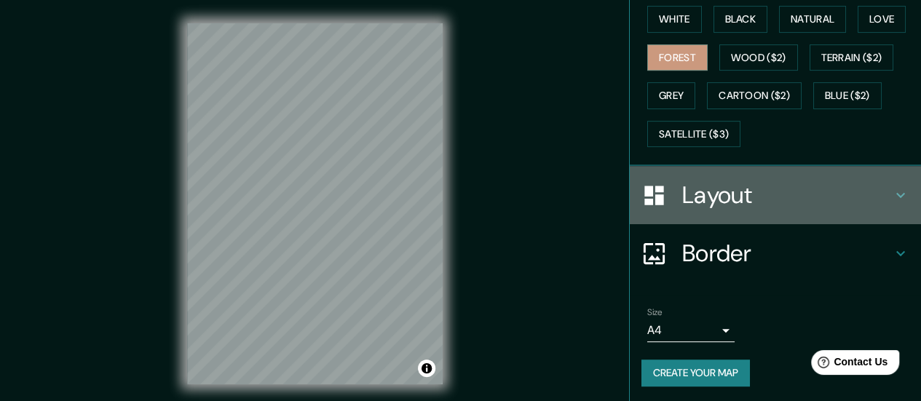
click at [718, 193] on h4 "Layout" at bounding box center [787, 195] width 210 height 29
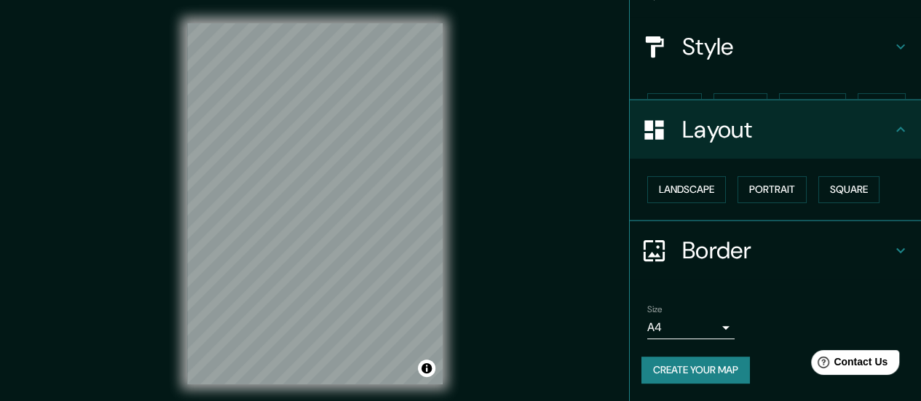
scroll to position [121, 0]
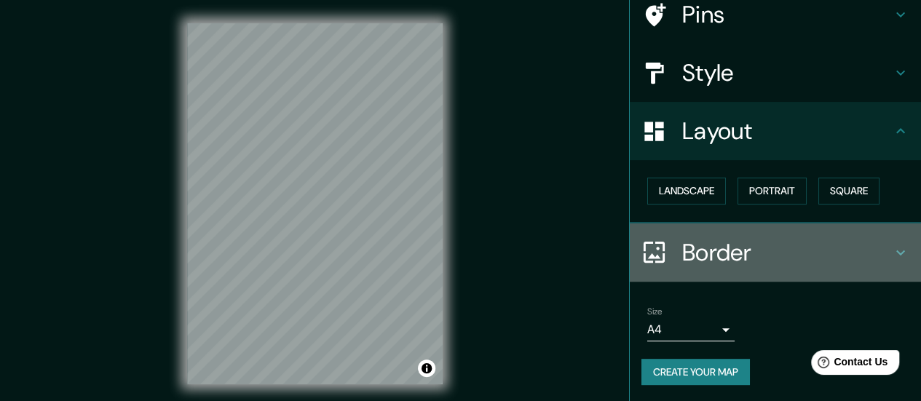
click at [703, 258] on h4 "Border" at bounding box center [787, 252] width 210 height 29
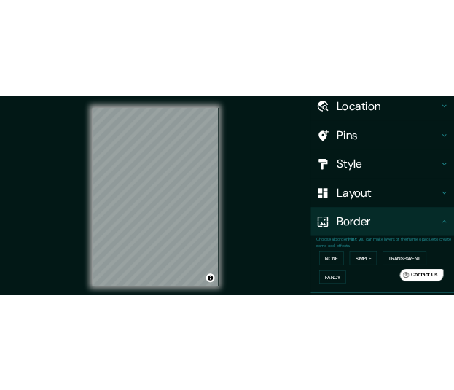
scroll to position [0, 0]
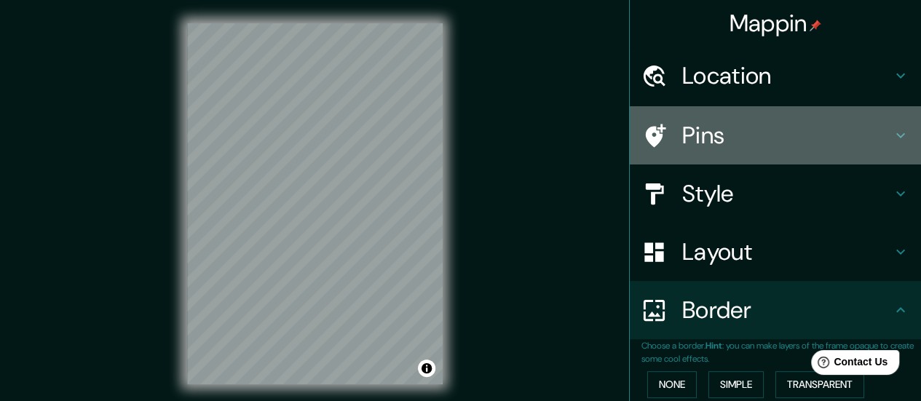
click at [692, 148] on h4 "Pins" at bounding box center [787, 135] width 210 height 29
